Goal: Task Accomplishment & Management: Complete application form

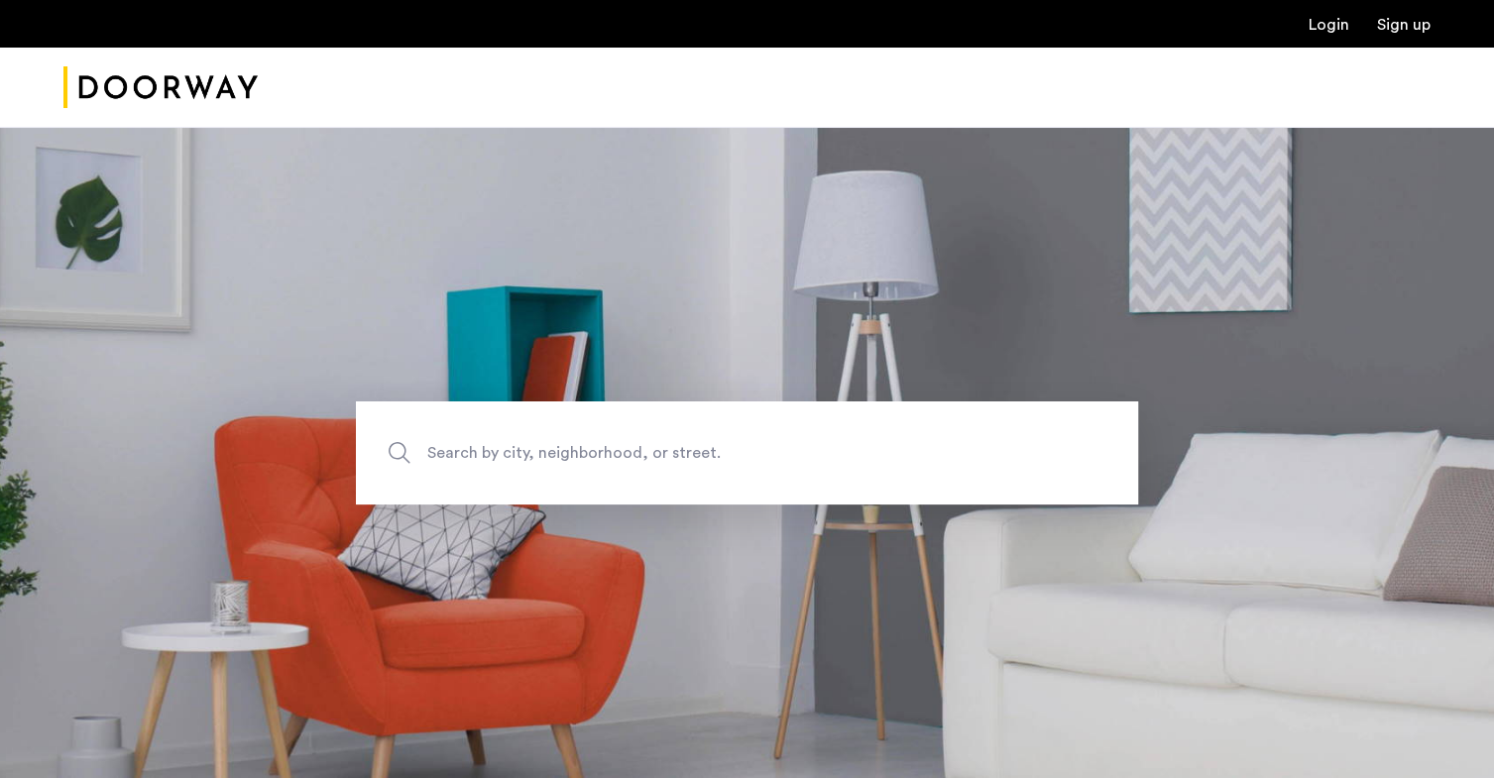
click at [1321, 22] on link "Login" at bounding box center [1328, 25] width 41 height 16
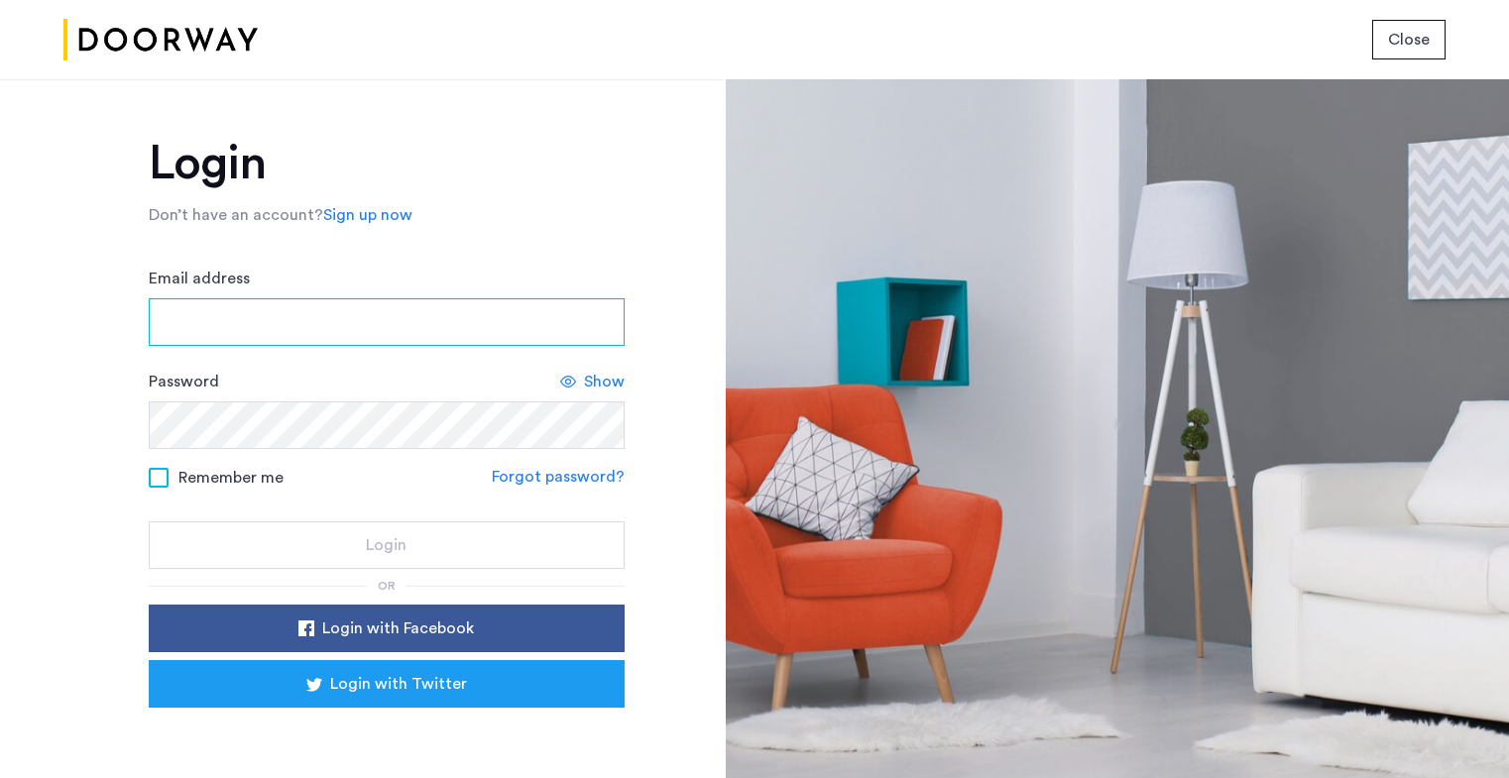
click at [286, 321] on input "Email address" at bounding box center [387, 322] width 476 height 48
type input "**********"
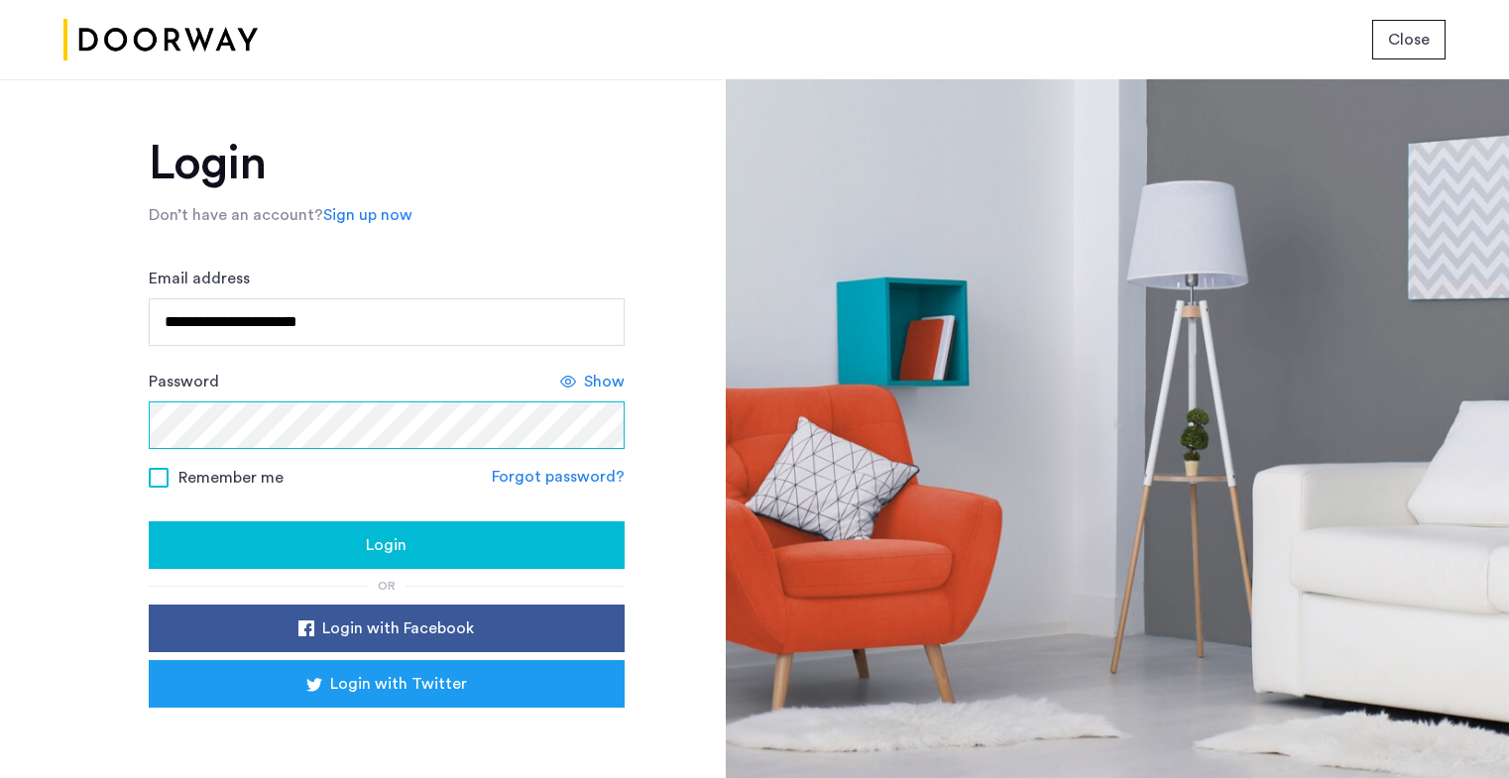
click at [149, 521] on button "Login" at bounding box center [387, 545] width 476 height 48
click at [595, 389] on span "Show" at bounding box center [604, 382] width 41 height 24
click at [149, 521] on button "Login" at bounding box center [387, 545] width 476 height 48
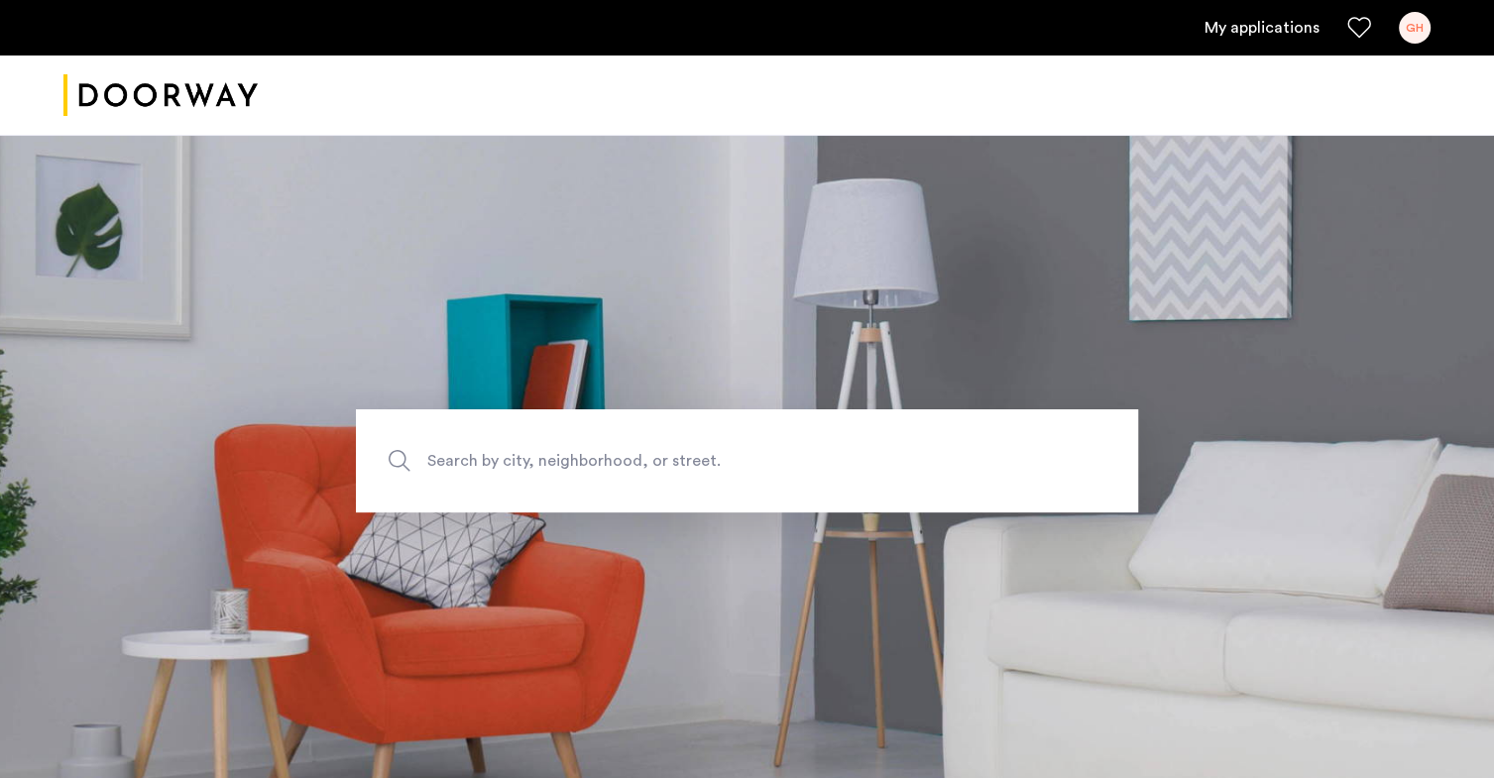
scroll to position [295, 0]
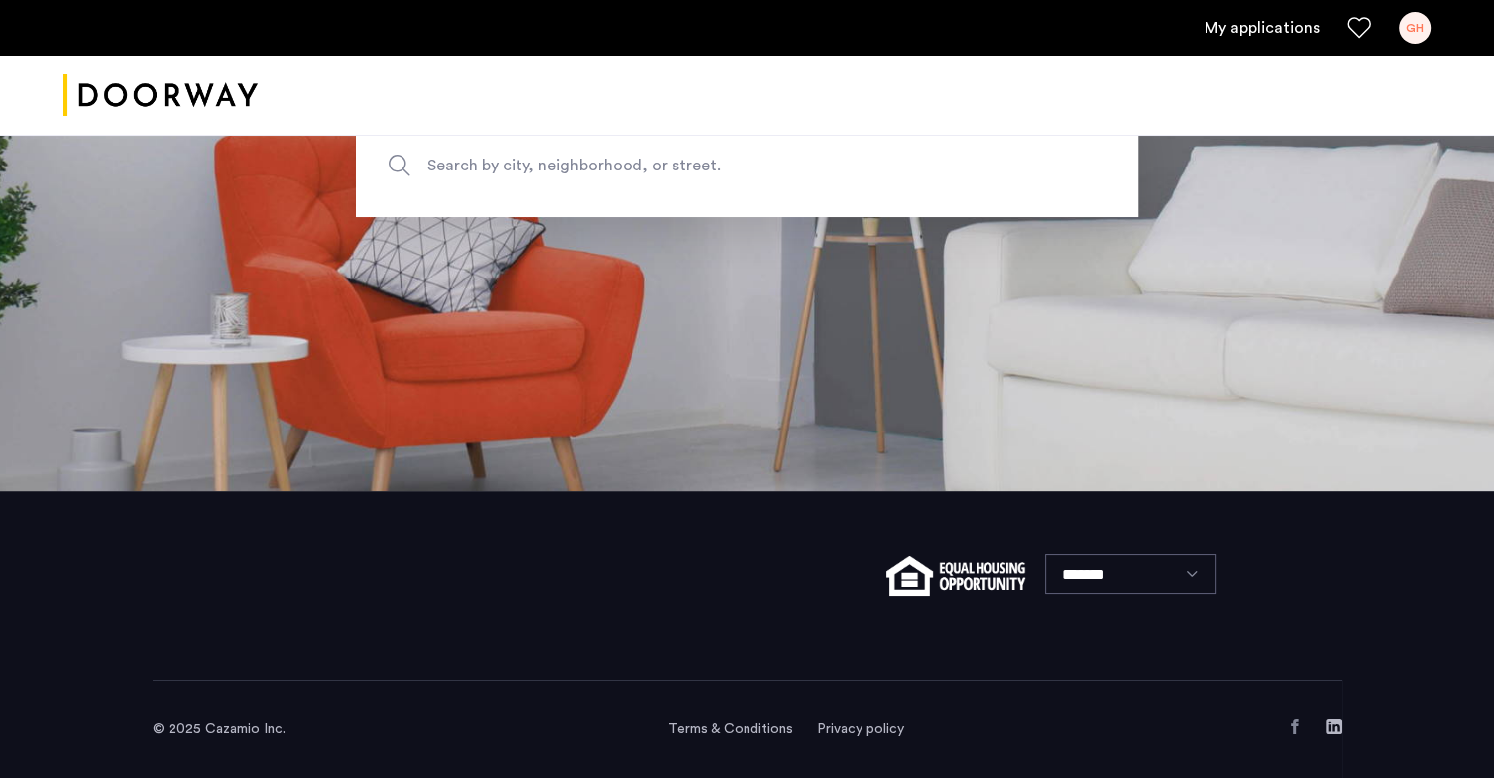
click at [1278, 23] on link "My applications" at bounding box center [1261, 28] width 115 height 24
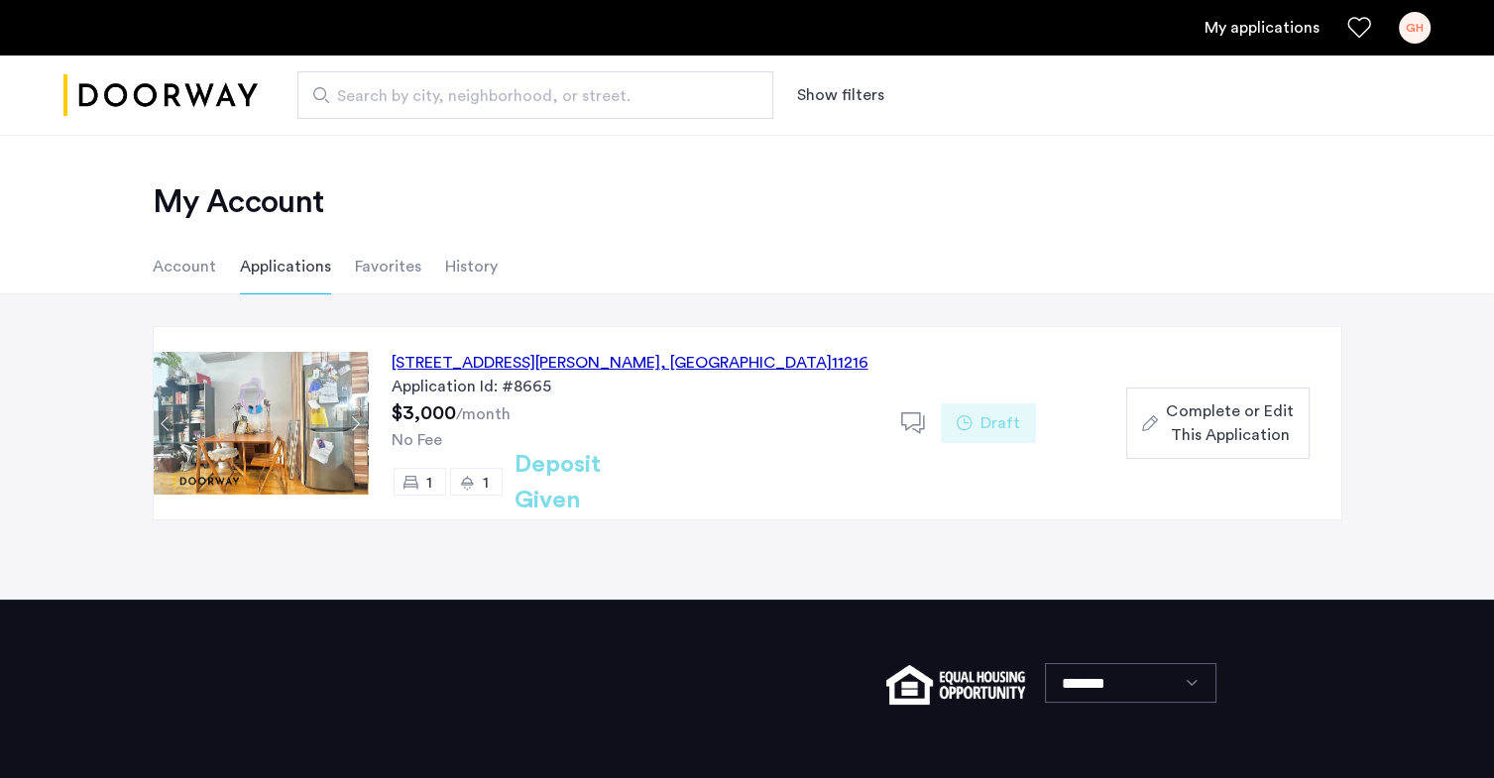
click at [639, 369] on div "1245 Dean Street, Unit 3R, Brooklyn , NY 11216" at bounding box center [630, 363] width 477 height 24
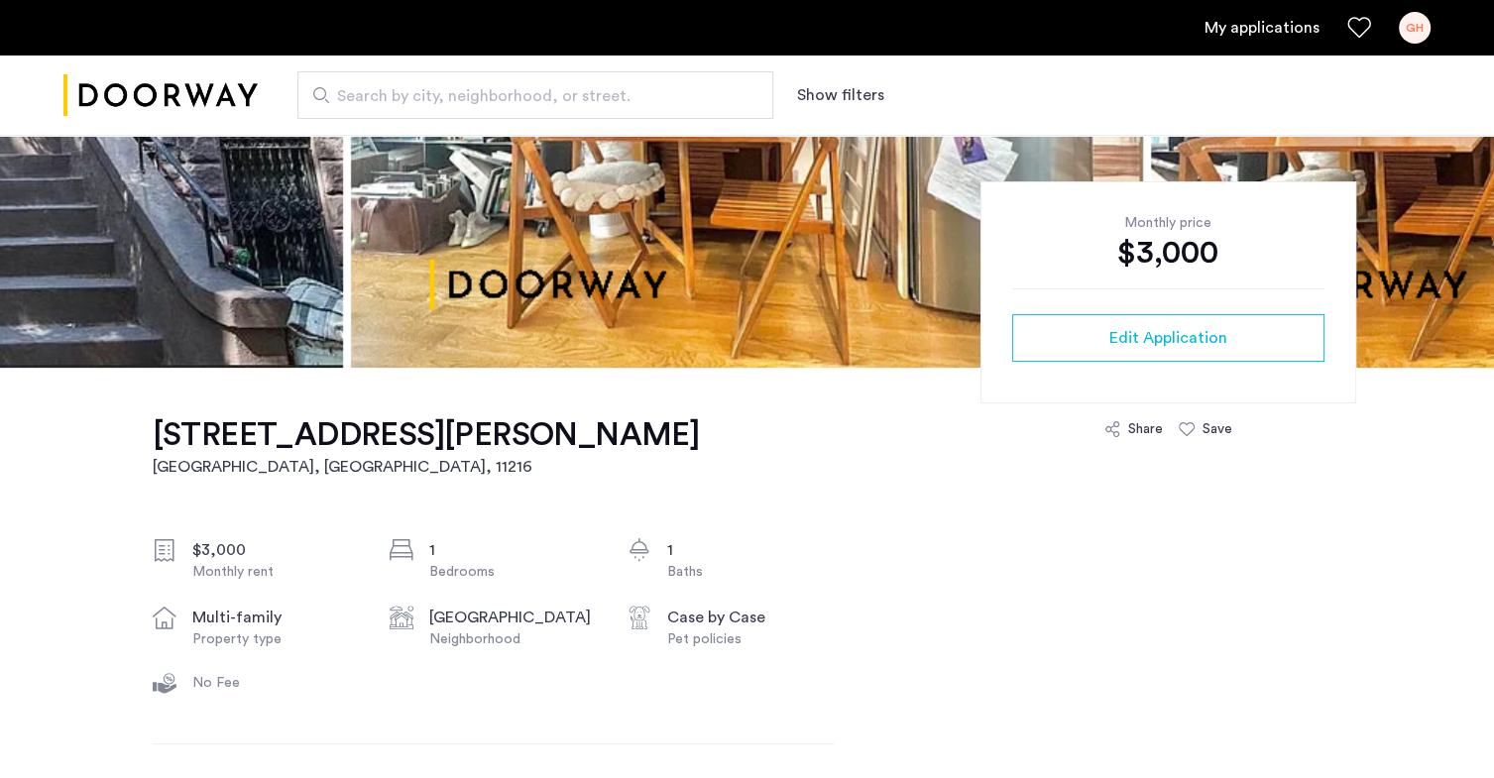
scroll to position [204, 0]
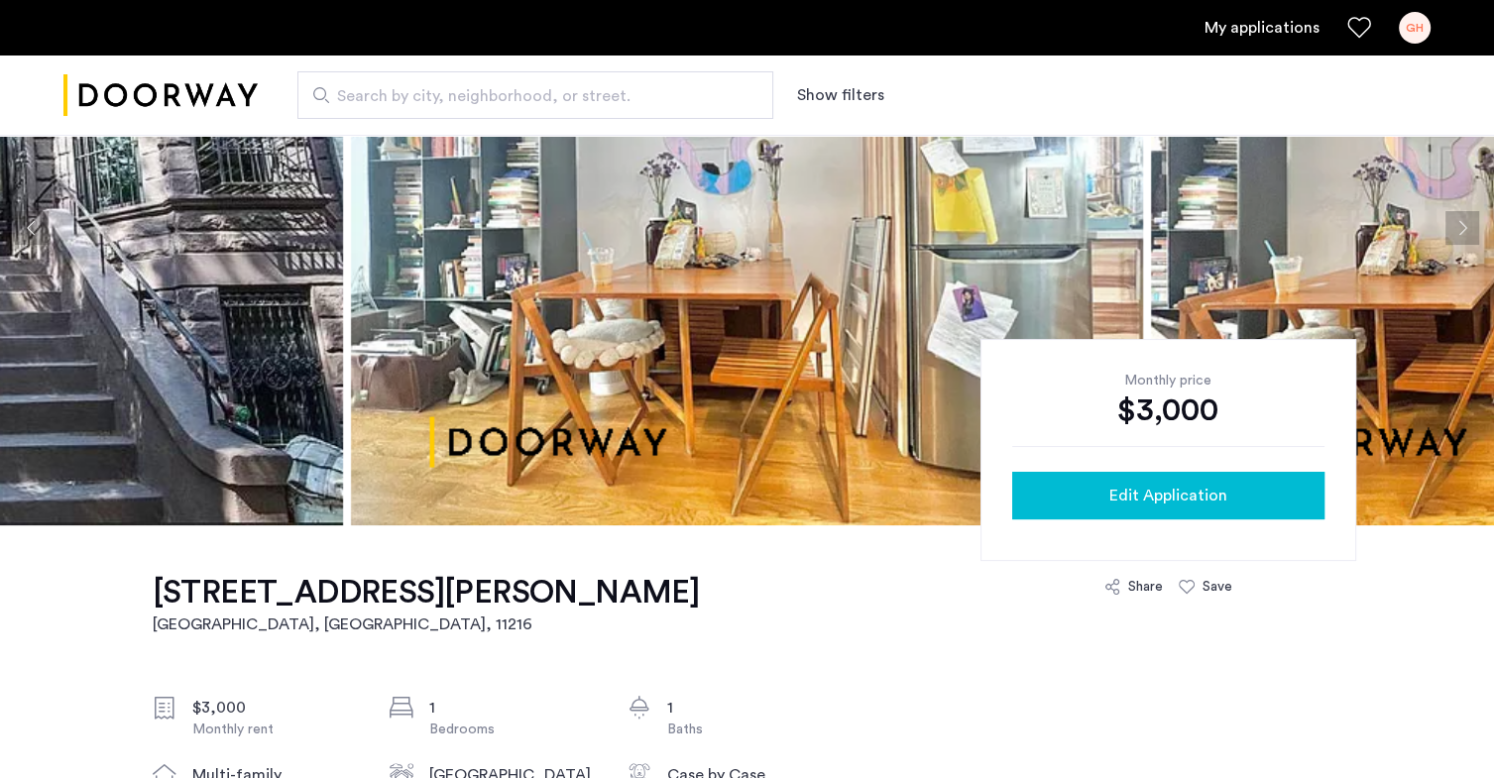
click at [1144, 505] on span "Edit Application" at bounding box center [1168, 496] width 118 height 24
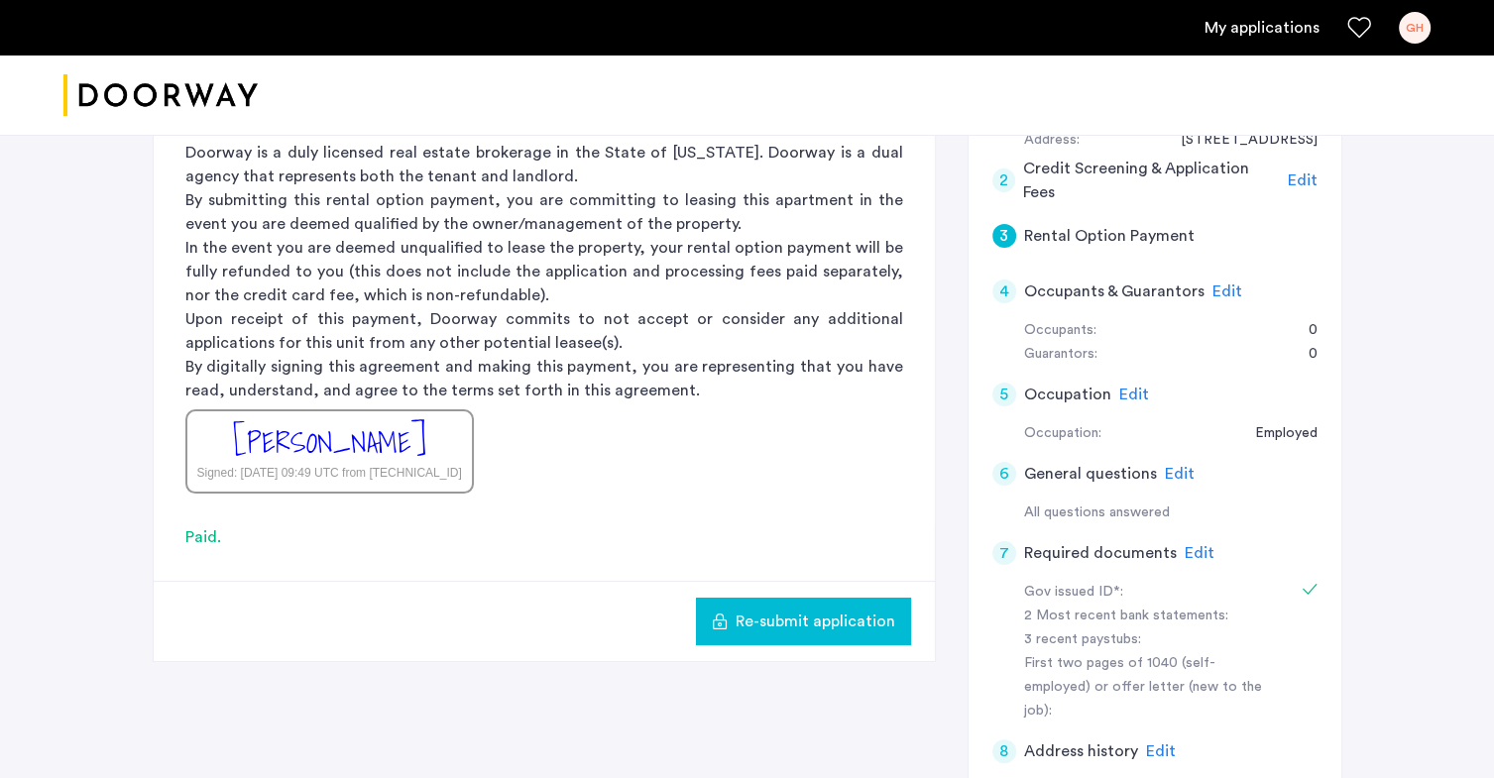
scroll to position [388, 0]
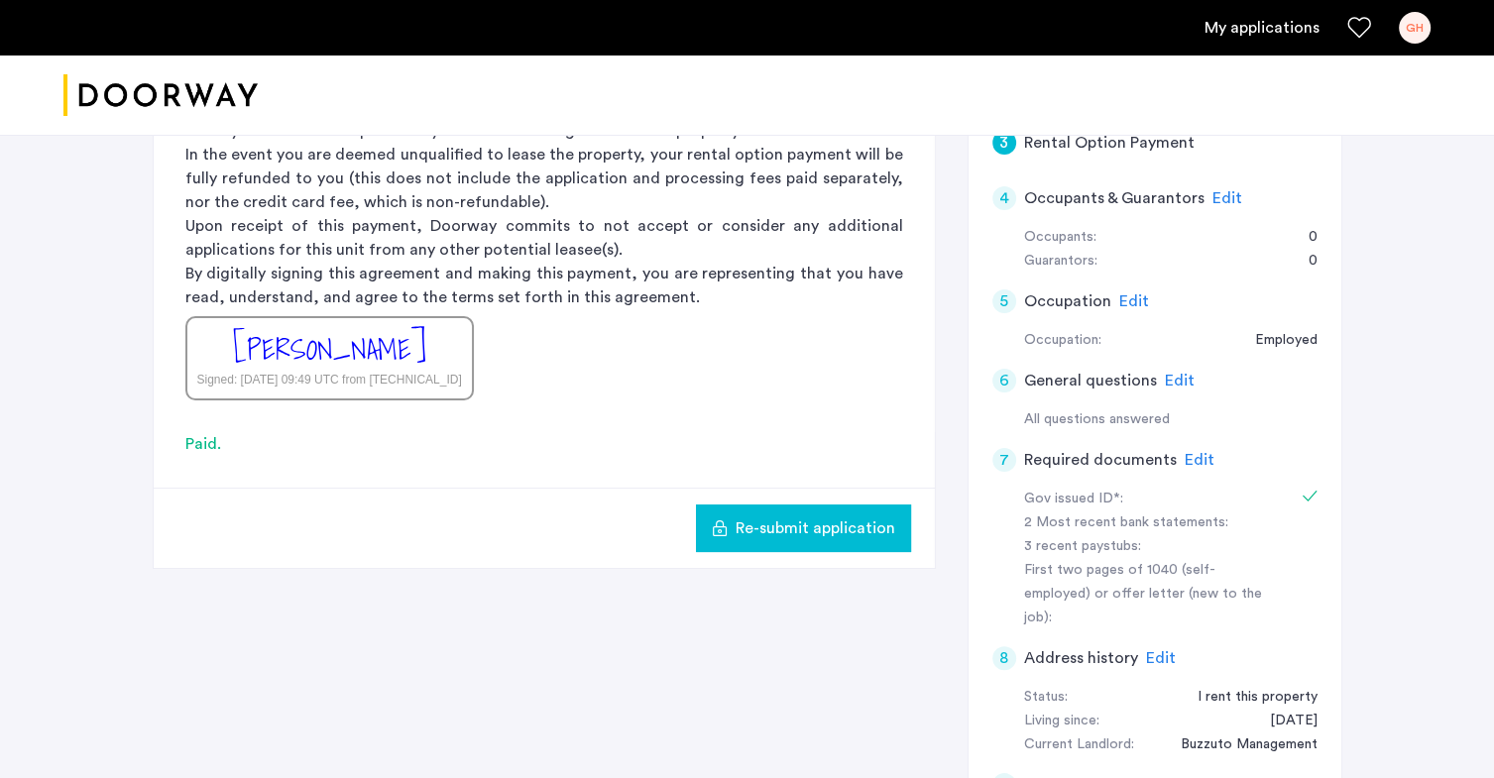
click at [1184, 455] on span "Edit" at bounding box center [1199, 460] width 30 height 16
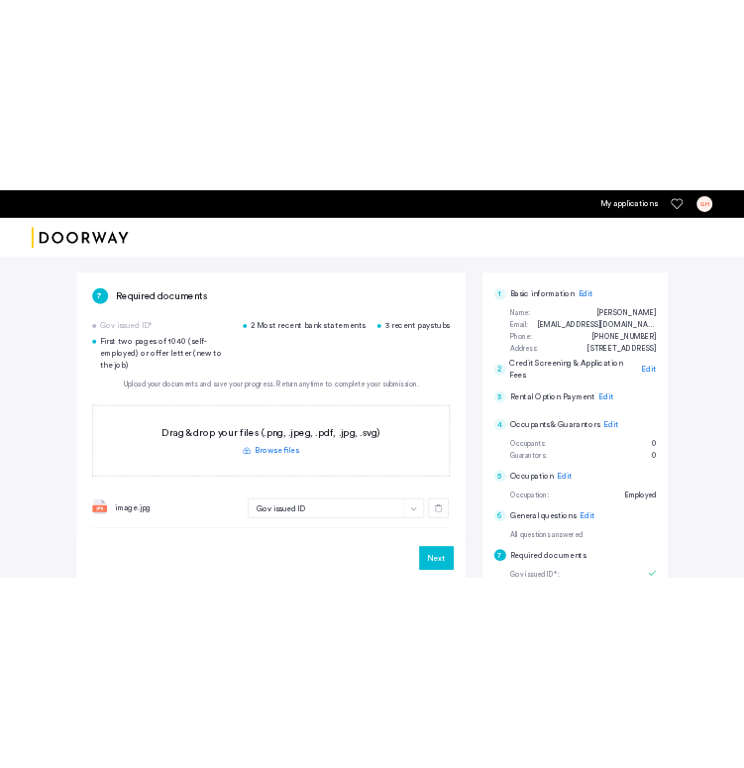
scroll to position [215, 0]
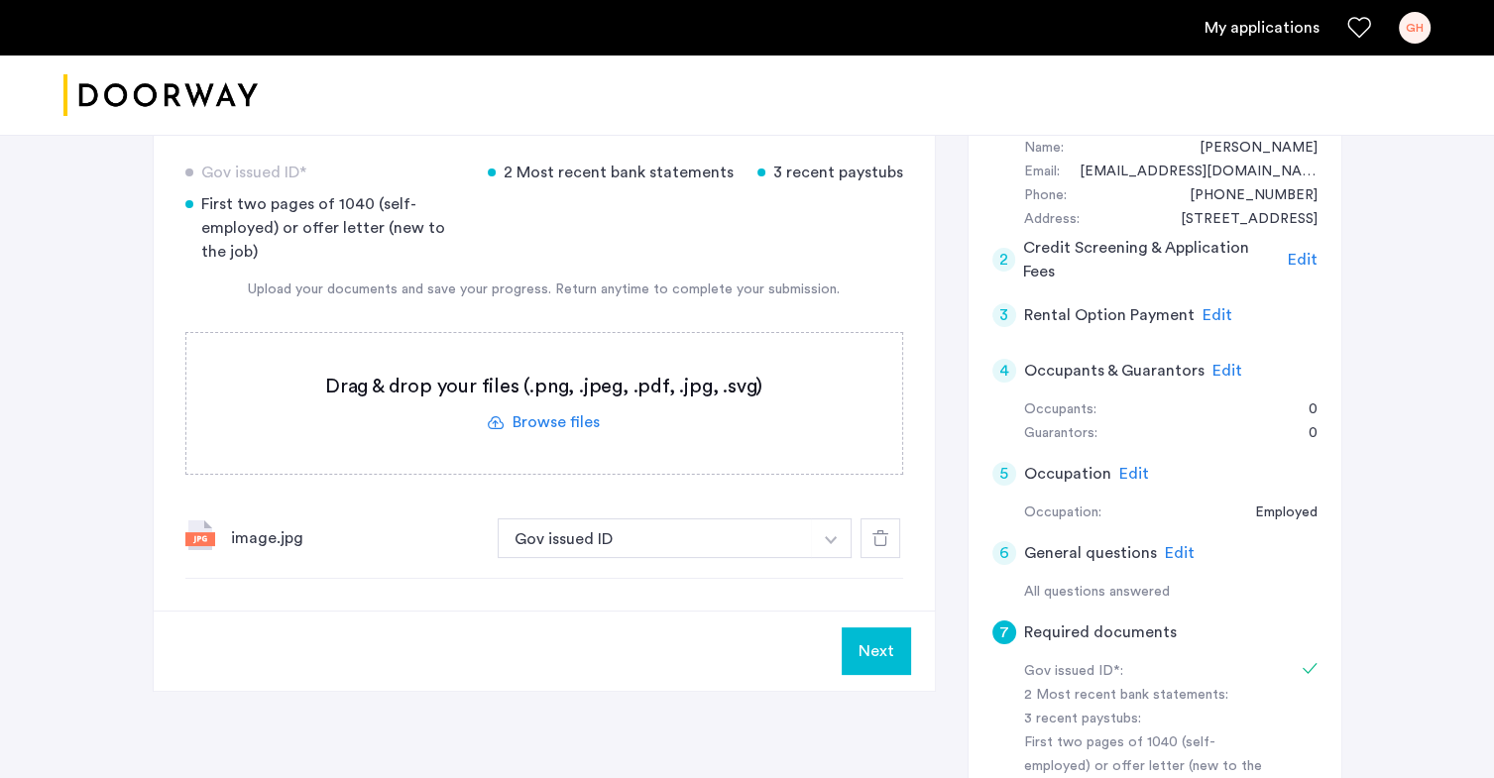
click at [432, 399] on label at bounding box center [544, 403] width 716 height 141
click at [0, 0] on input "file" at bounding box center [0, 0] width 0 height 0
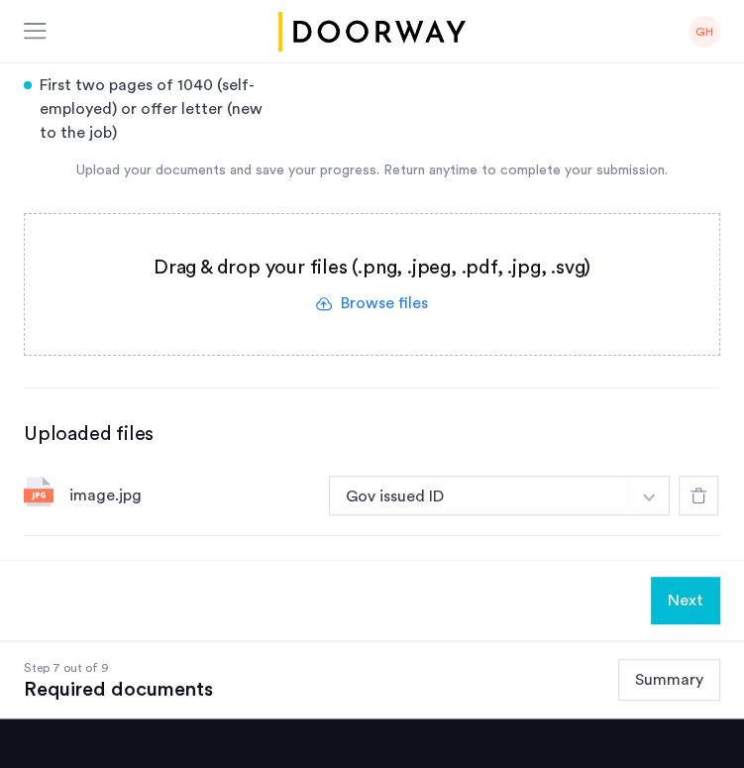
scroll to position [215, 15]
click at [361, 274] on label at bounding box center [372, 284] width 695 height 141
click at [0, 0] on input "file" at bounding box center [0, 0] width 0 height 0
click at [729, 191] on div "7 Required documents Gov issued ID* 2 Most recent bank statements 3 recent pays…" at bounding box center [372, 259] width 744 height 602
click at [368, 324] on label at bounding box center [372, 284] width 695 height 141
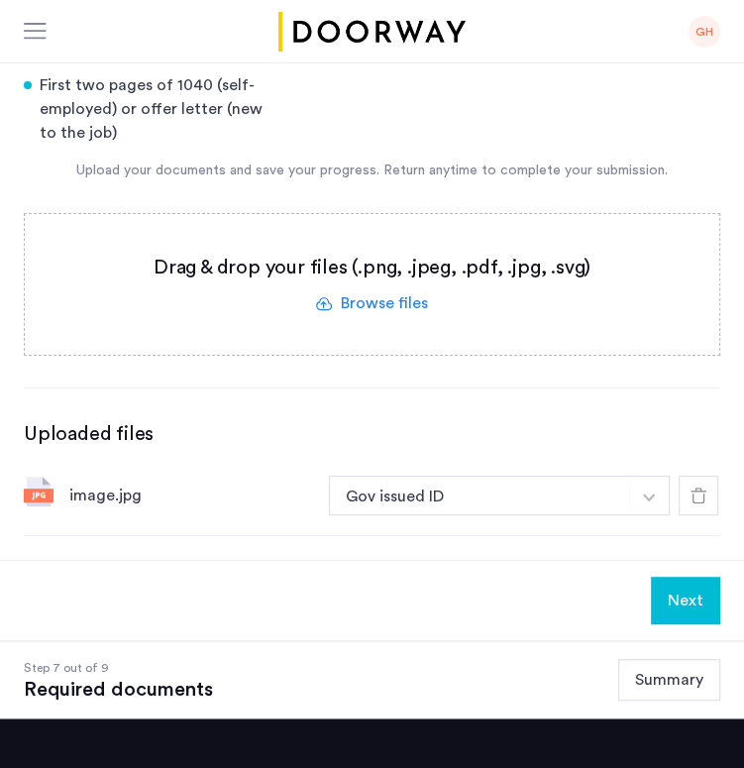
click at [0, 0] on input "file" at bounding box center [0, 0] width 0 height 0
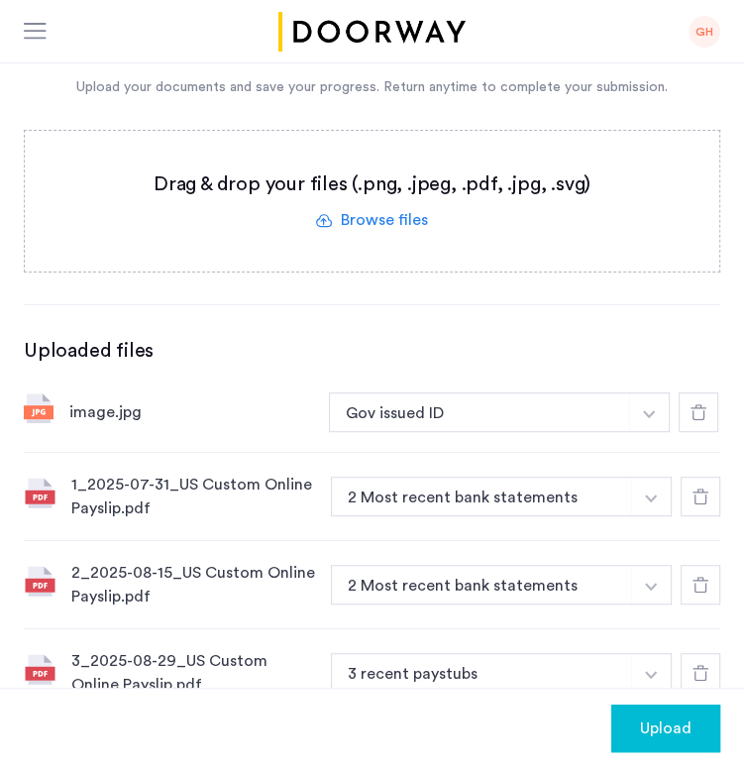
scroll to position [308, 15]
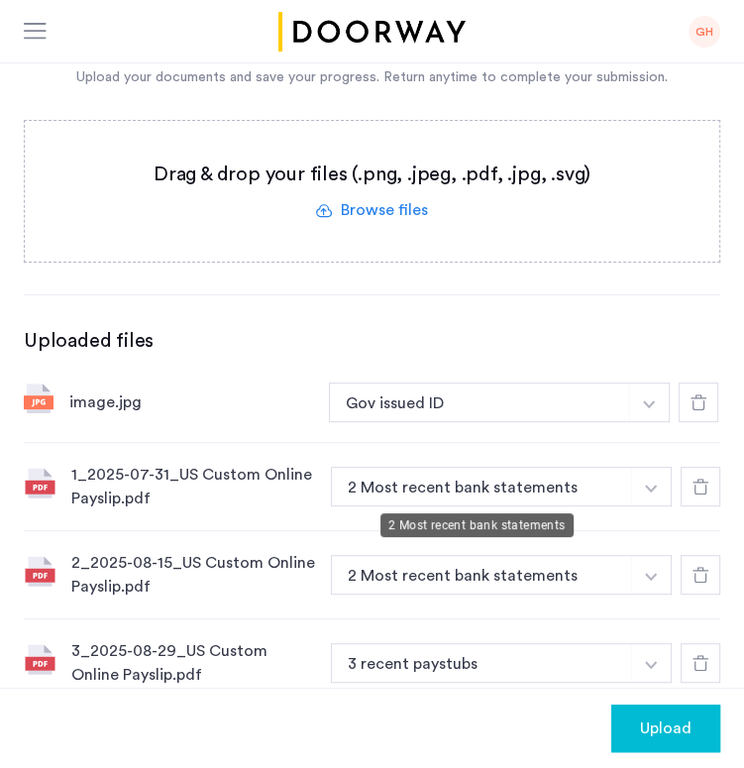
click at [529, 488] on button "2 Most recent bank statements" at bounding box center [481, 487] width 301 height 40
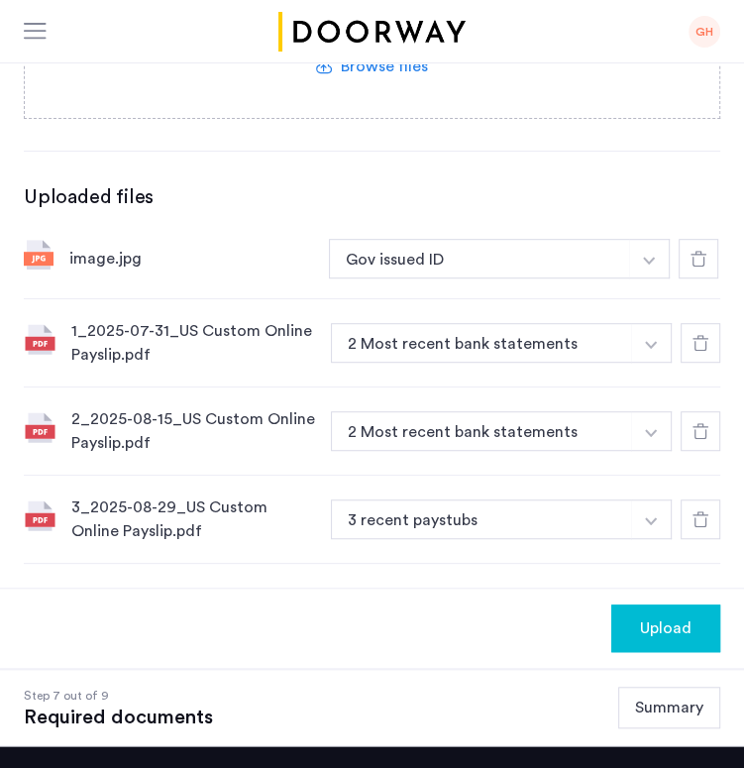
scroll to position [454, 15]
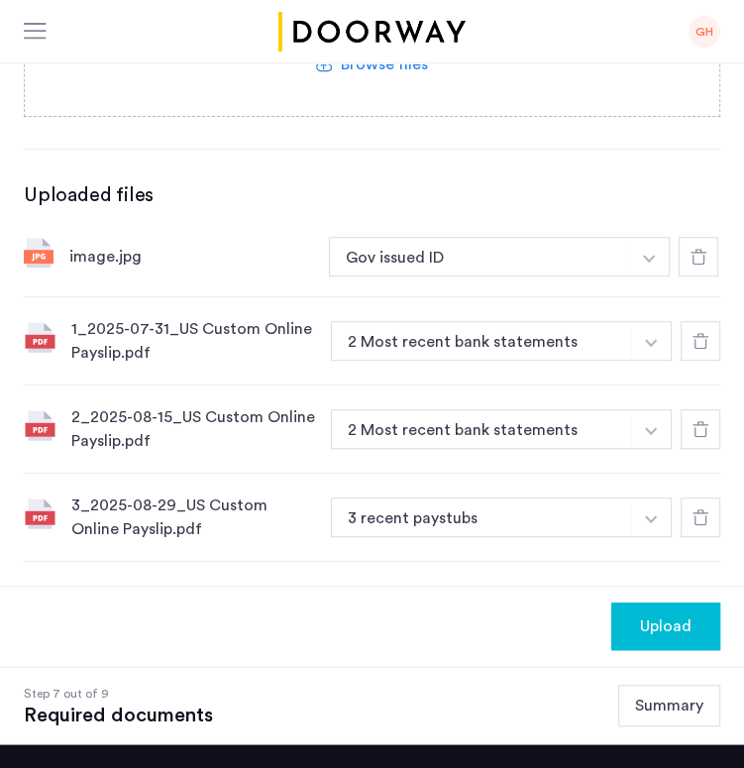
click at [655, 263] on img "button" at bounding box center [649, 259] width 12 height 8
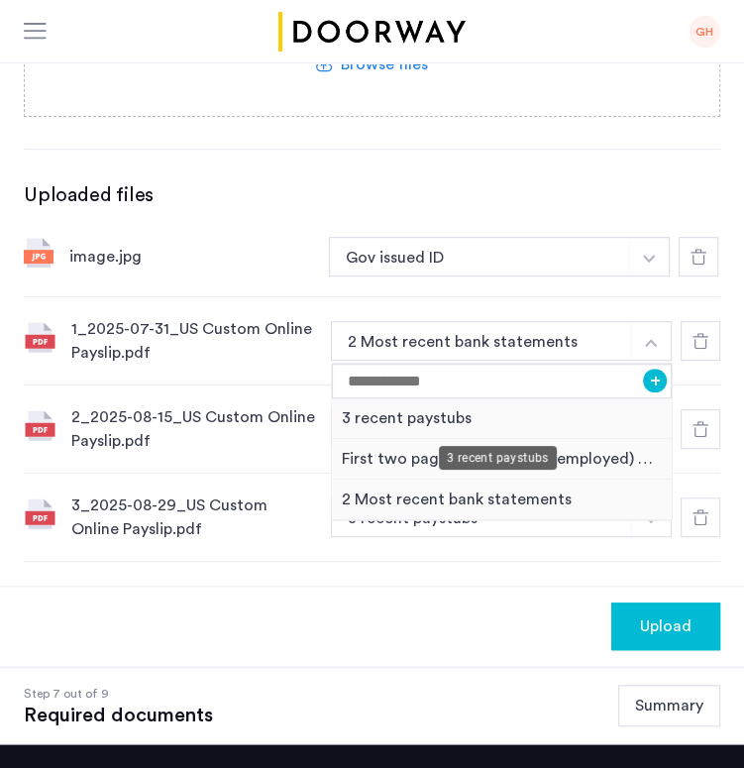
click at [373, 418] on div "3 recent paystubs" at bounding box center [502, 418] width 340 height 41
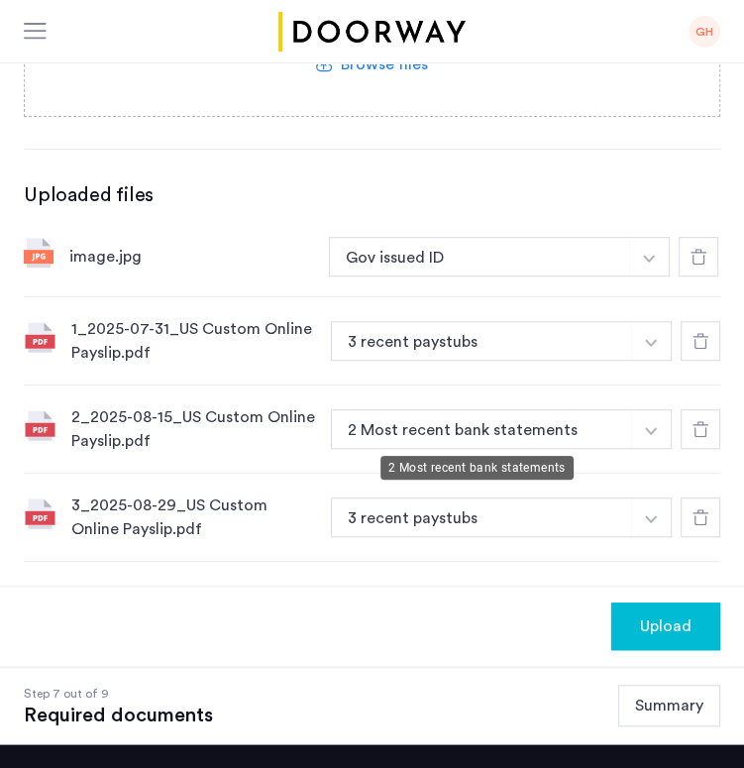
click at [416, 426] on button "2 Most recent bank statements" at bounding box center [481, 429] width 301 height 40
click at [650, 277] on button "button" at bounding box center [649, 257] width 41 height 40
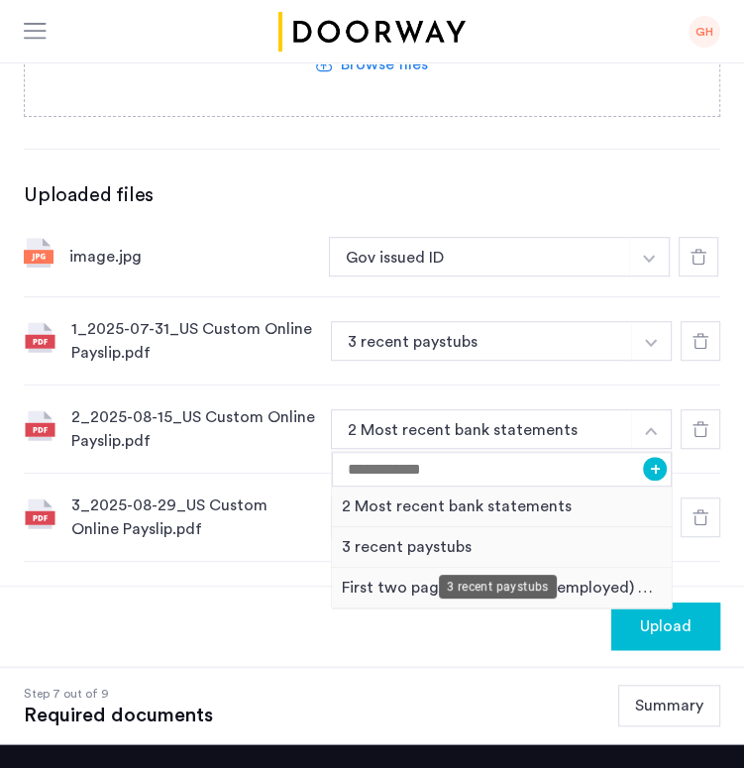
click at [387, 537] on div "3 recent paystubs" at bounding box center [502, 547] width 340 height 41
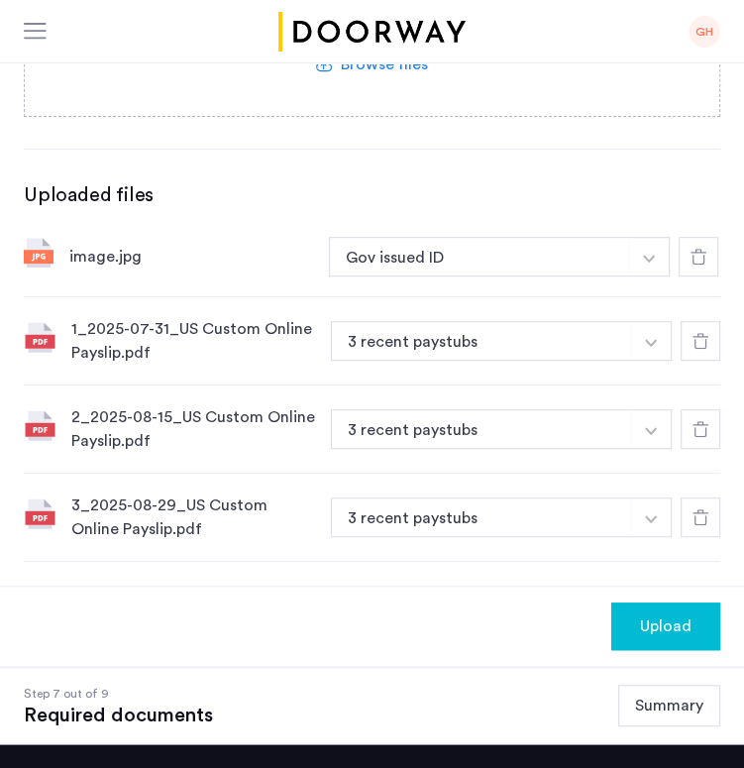
click at [644, 615] on span "Upload" at bounding box center [666, 627] width 52 height 24
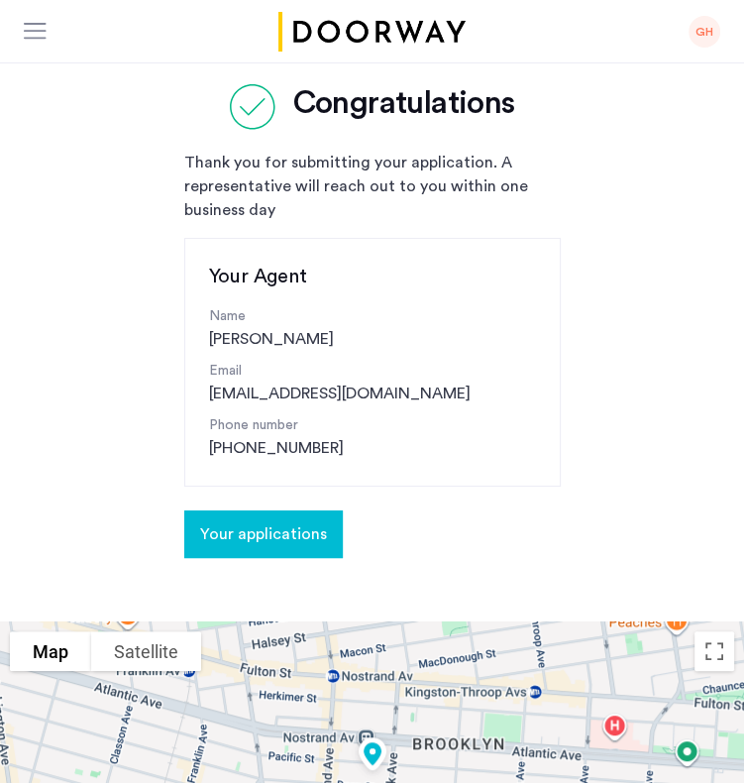
click at [272, 548] on button "Your applications" at bounding box center [263, 534] width 159 height 48
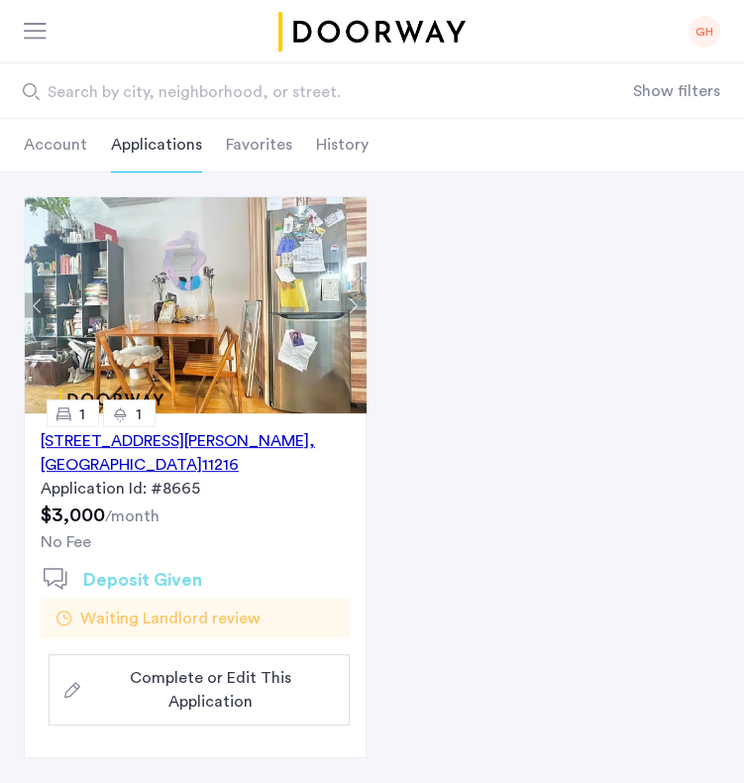
scroll to position [114, 0]
